Goal: Communication & Community: Ask a question

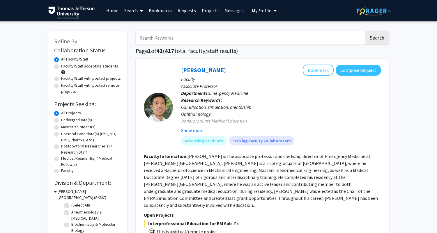
click at [161, 11] on link "Bookmarks" at bounding box center [160, 10] width 29 height 20
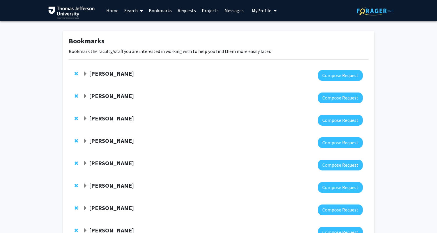
click at [87, 95] on span "Expand Elissa Miller Bookmark" at bounding box center [85, 96] width 5 height 5
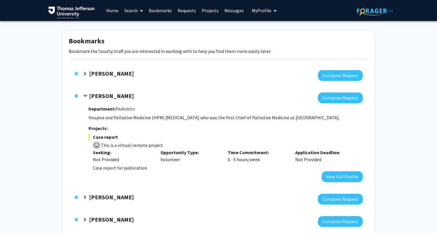
click at [84, 95] on span "Contract Elissa Miller Bookmark" at bounding box center [85, 96] width 5 height 5
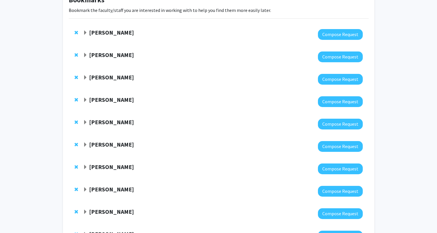
scroll to position [42, 0]
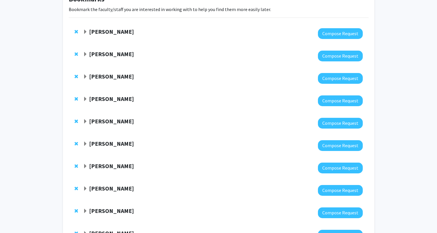
click at [84, 76] on span "Expand Meghan Gannon Bookmark" at bounding box center [85, 77] width 5 height 5
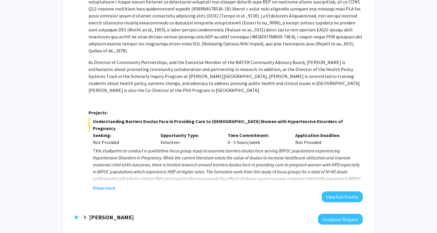
scroll to position [175, 0]
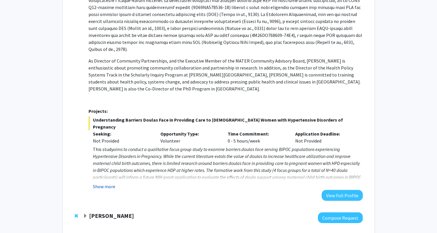
click at [108, 183] on button "Show more" at bounding box center [104, 186] width 22 height 7
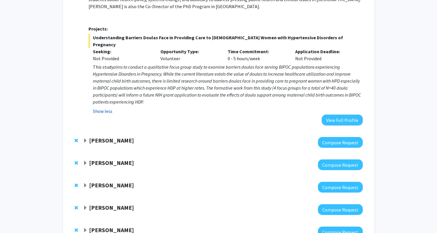
scroll to position [259, 0]
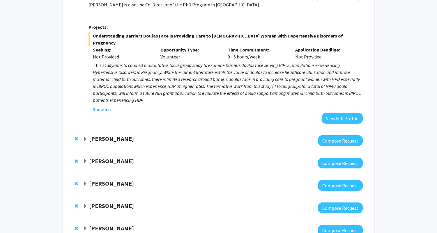
click at [84, 182] on span "Expand Danielle Tholey Bookmark" at bounding box center [85, 184] width 5 height 5
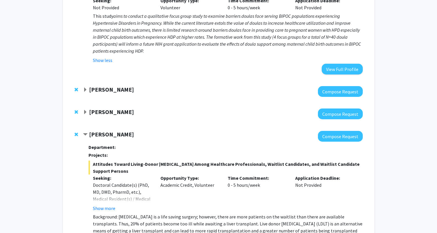
scroll to position [309, 0]
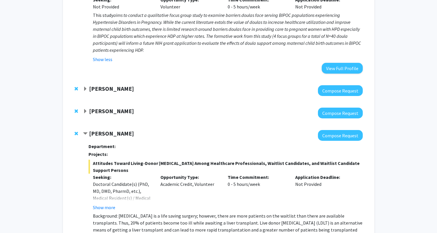
click at [86, 132] on span "Contract Danielle Tholey Bookmark" at bounding box center [85, 134] width 5 height 5
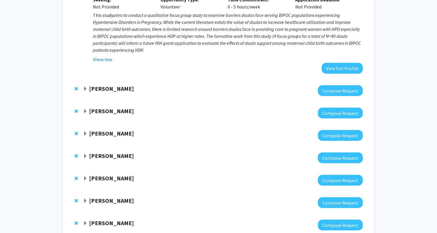
click at [86, 109] on span "Expand Vanessa Short Bookmark" at bounding box center [85, 111] width 5 height 5
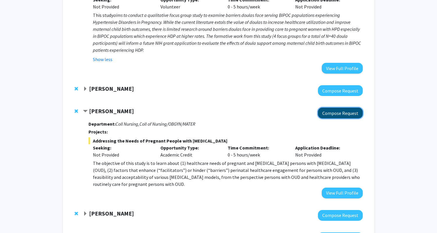
click at [337, 108] on button "Compose Request" at bounding box center [340, 113] width 45 height 11
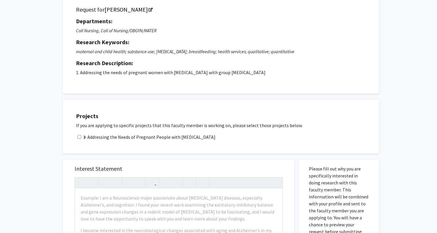
scroll to position [44, 0]
click at [148, 136] on label "Addressing the Needs of Pregnant People with [MEDICAL_DATA]" at bounding box center [149, 136] width 133 height 7
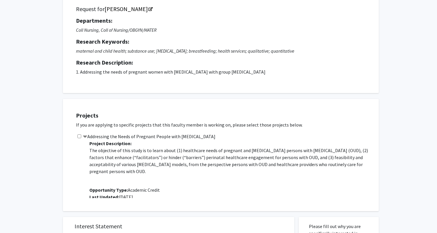
click at [78, 136] on input "checkbox" at bounding box center [79, 136] width 4 height 4
checkbox input "true"
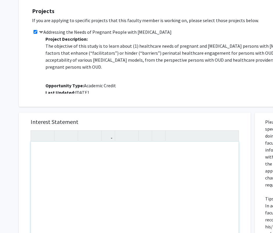
scroll to position [150, 0]
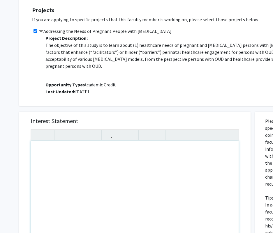
click at [60, 161] on div "Note to users with screen readers: Please press Alt+0 or Option+0 to deactivate…" at bounding box center [135, 207] width 208 height 133
paste div "Note to users with screen readers: Please press Alt+0 or Option+0 to deactivate…"
type textarea "<p>Dear [PERSON_NAME],</p><br><p>My name is [PERSON_NAME], and I am a first-yea…"
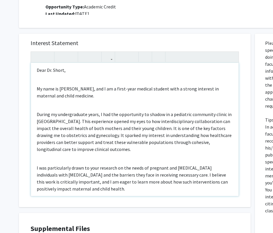
scroll to position [2, 0]
click at [162, 89] on p "My name is [PERSON_NAME], and I am a first-year medical student with a strong i…" at bounding box center [135, 93] width 196 height 14
type textarea "<p>Dear [PERSON_NAME],</p><br><p>My name is [PERSON_NAME], and I am a first-yea…"
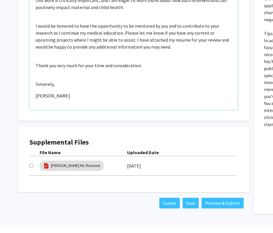
scroll to position [326, 1]
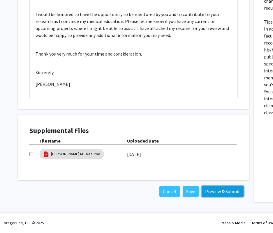
click at [227, 192] on button "Preview & Submit" at bounding box center [222, 191] width 42 height 10
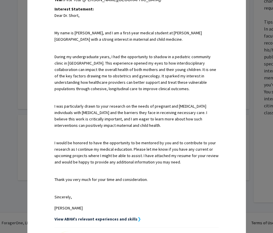
scroll to position [232, 0]
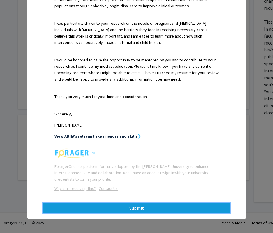
click at [115, 210] on button "Submit" at bounding box center [136, 208] width 187 height 10
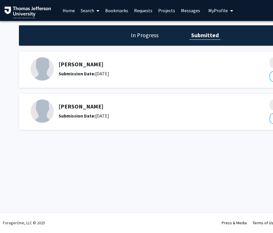
click at [193, 11] on link "Messages" at bounding box center [190, 10] width 25 height 20
